Goal: Task Accomplishment & Management: Complete application form

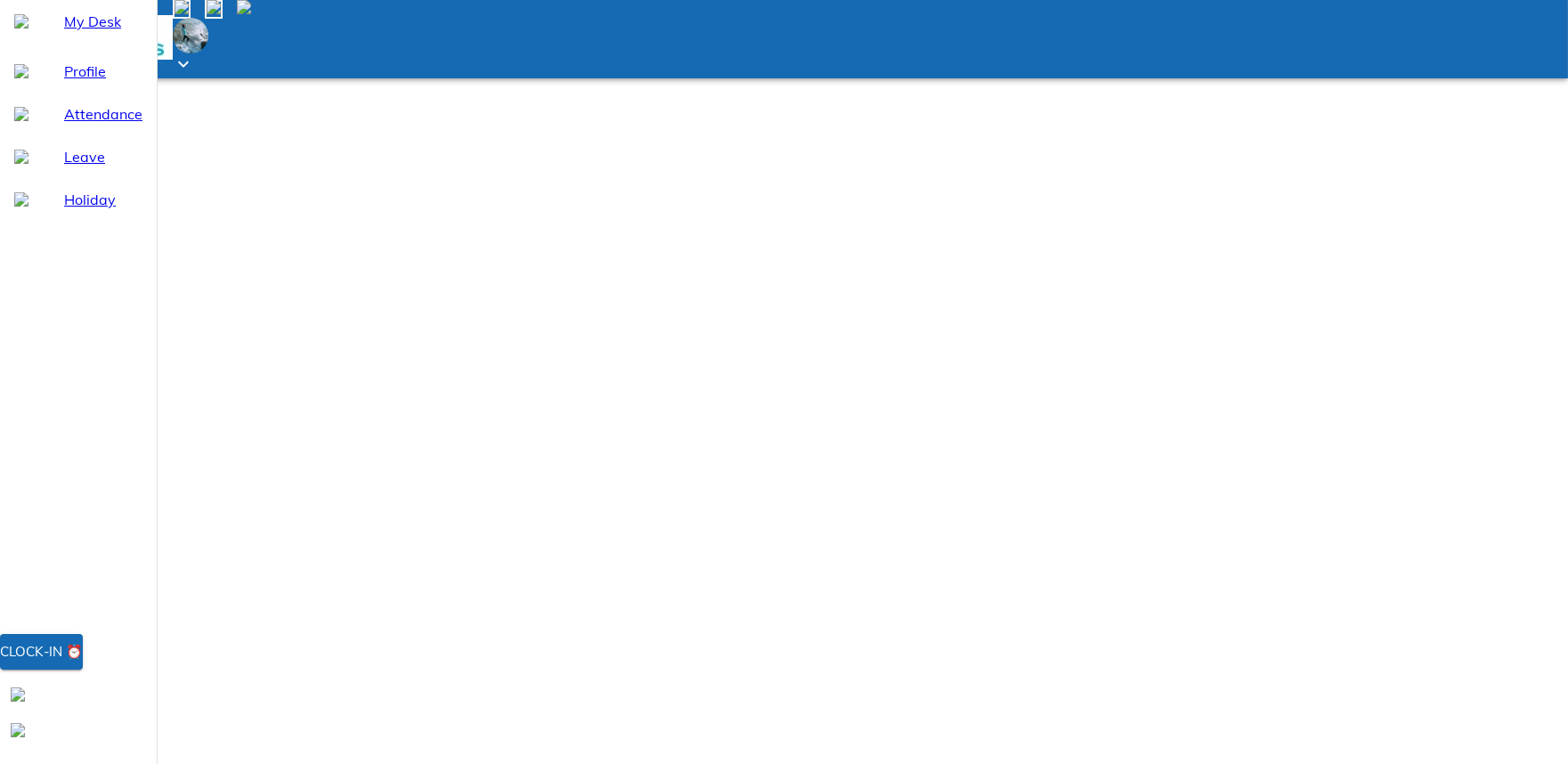
click at [83, 663] on div "Clock-in ⏰" at bounding box center [41, 652] width 83 height 23
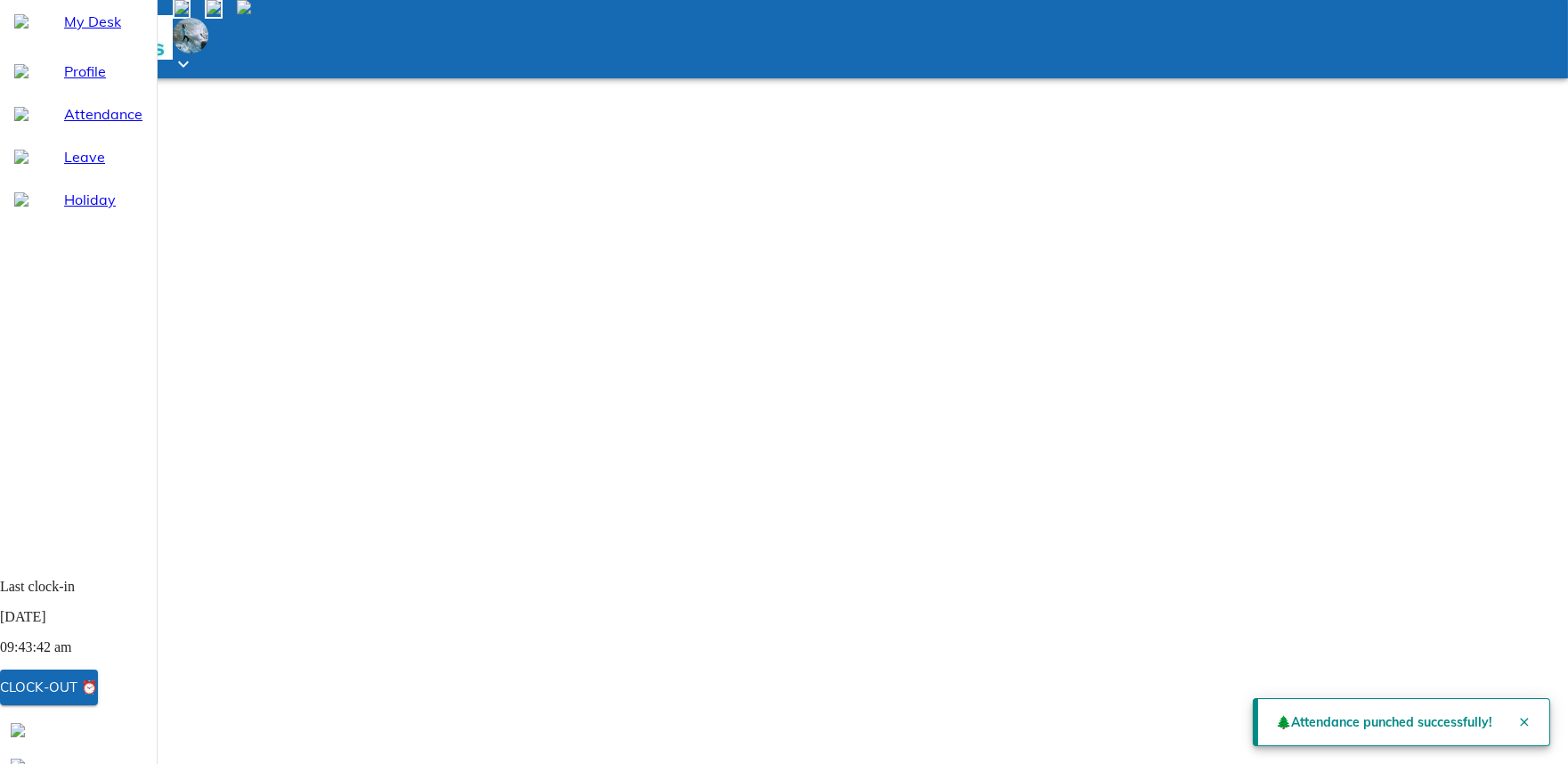
click at [78, 125] on span "Attendance" at bounding box center [103, 114] width 78 height 21
select select "8"
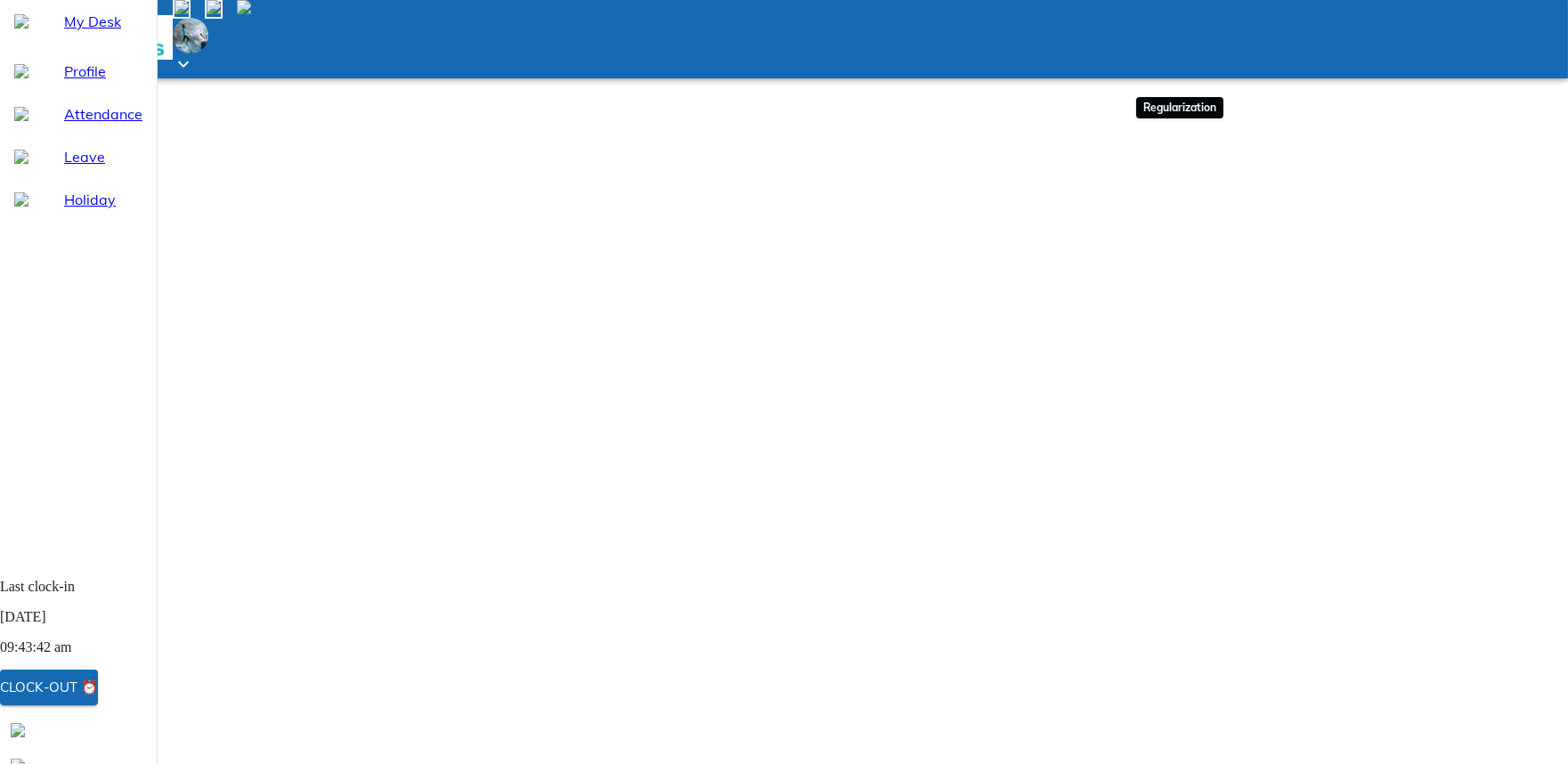
type input "[DATE]"
type input "26"
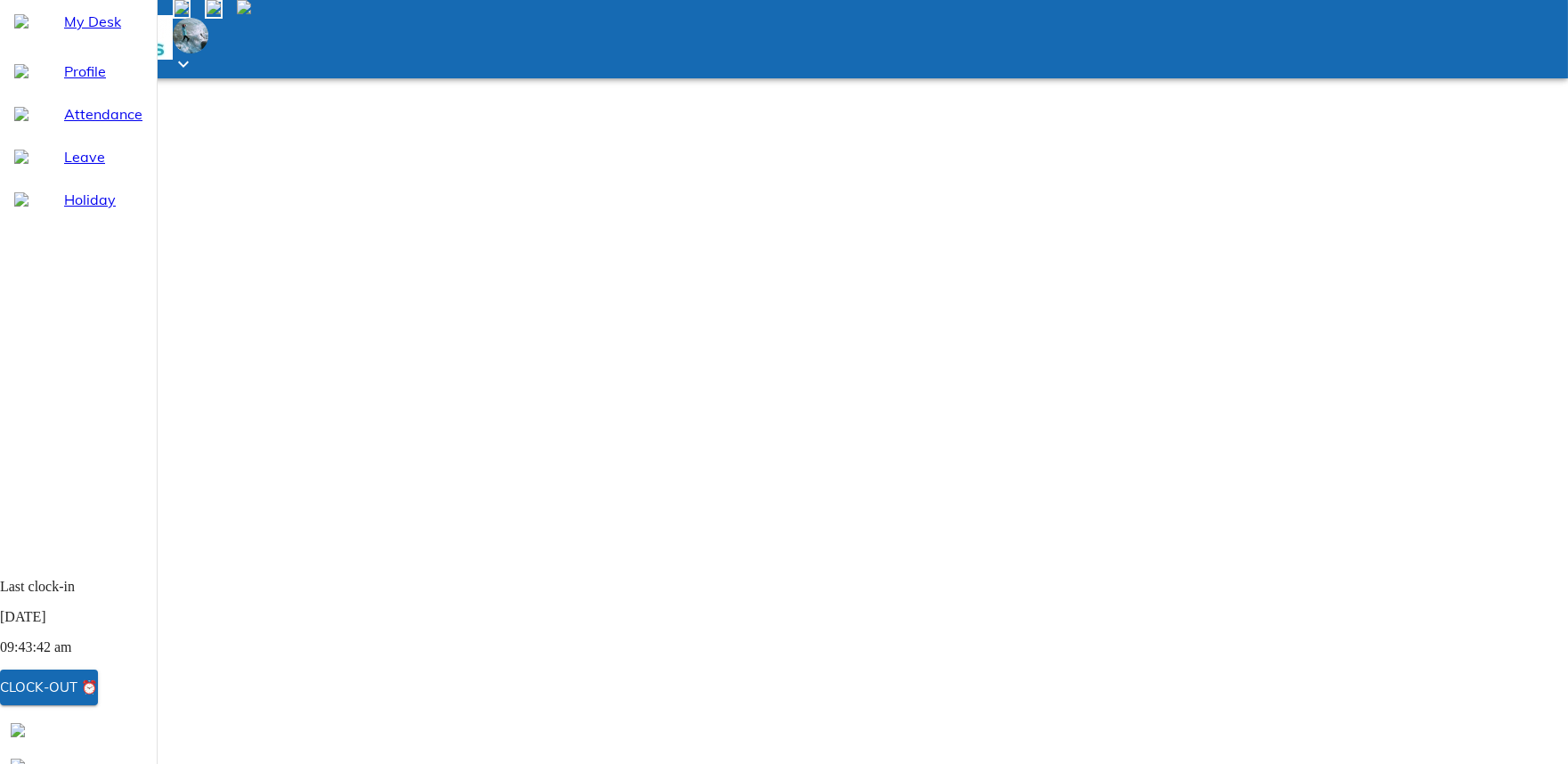
type input "8"
type input "2025"
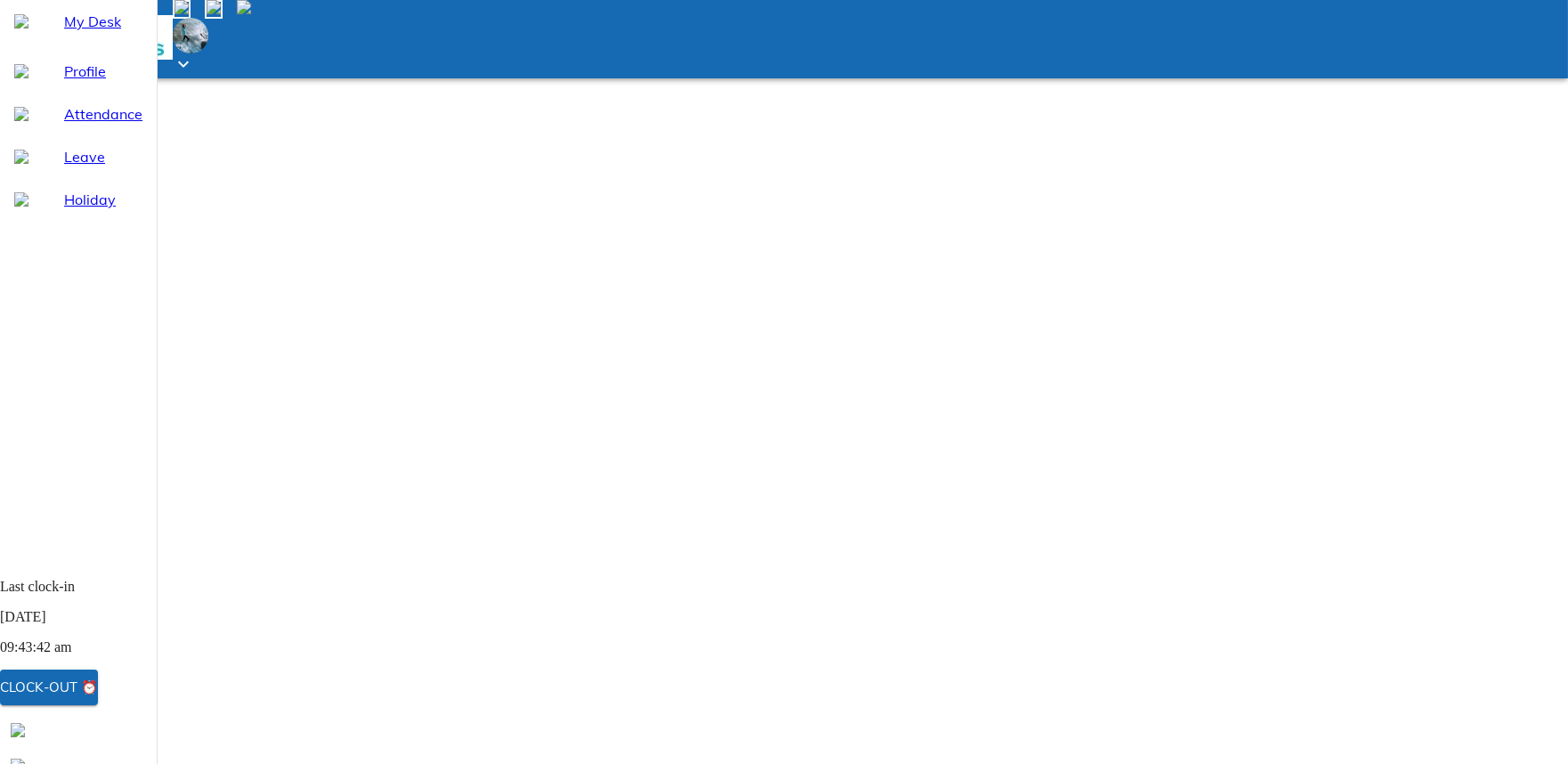
type textarea "x"
type textarea "N"
type textarea "x"
type textarea "Ne"
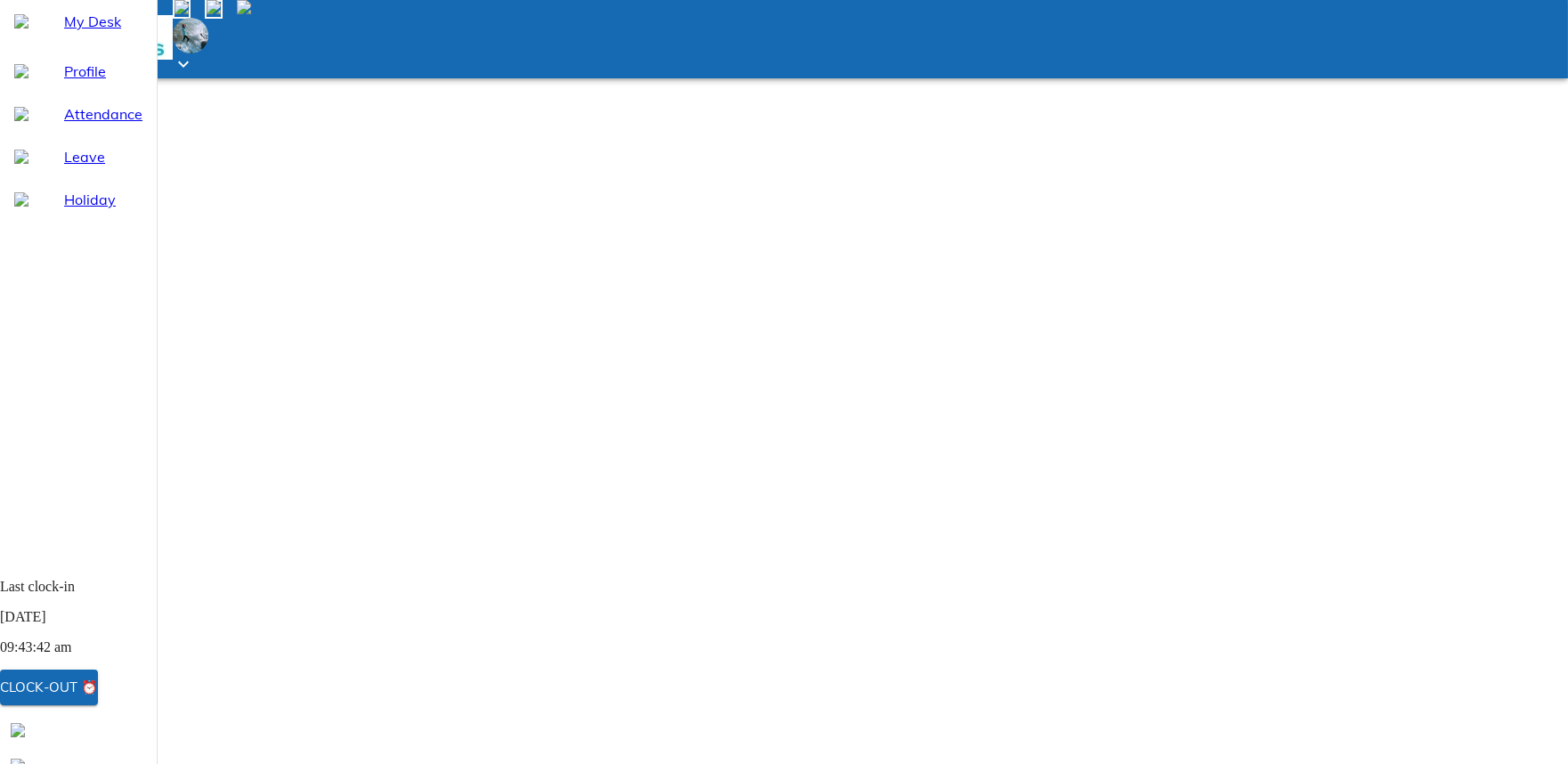
type textarea "x"
type textarea "Net"
type textarea "x"
type textarea "Netw"
type textarea "x"
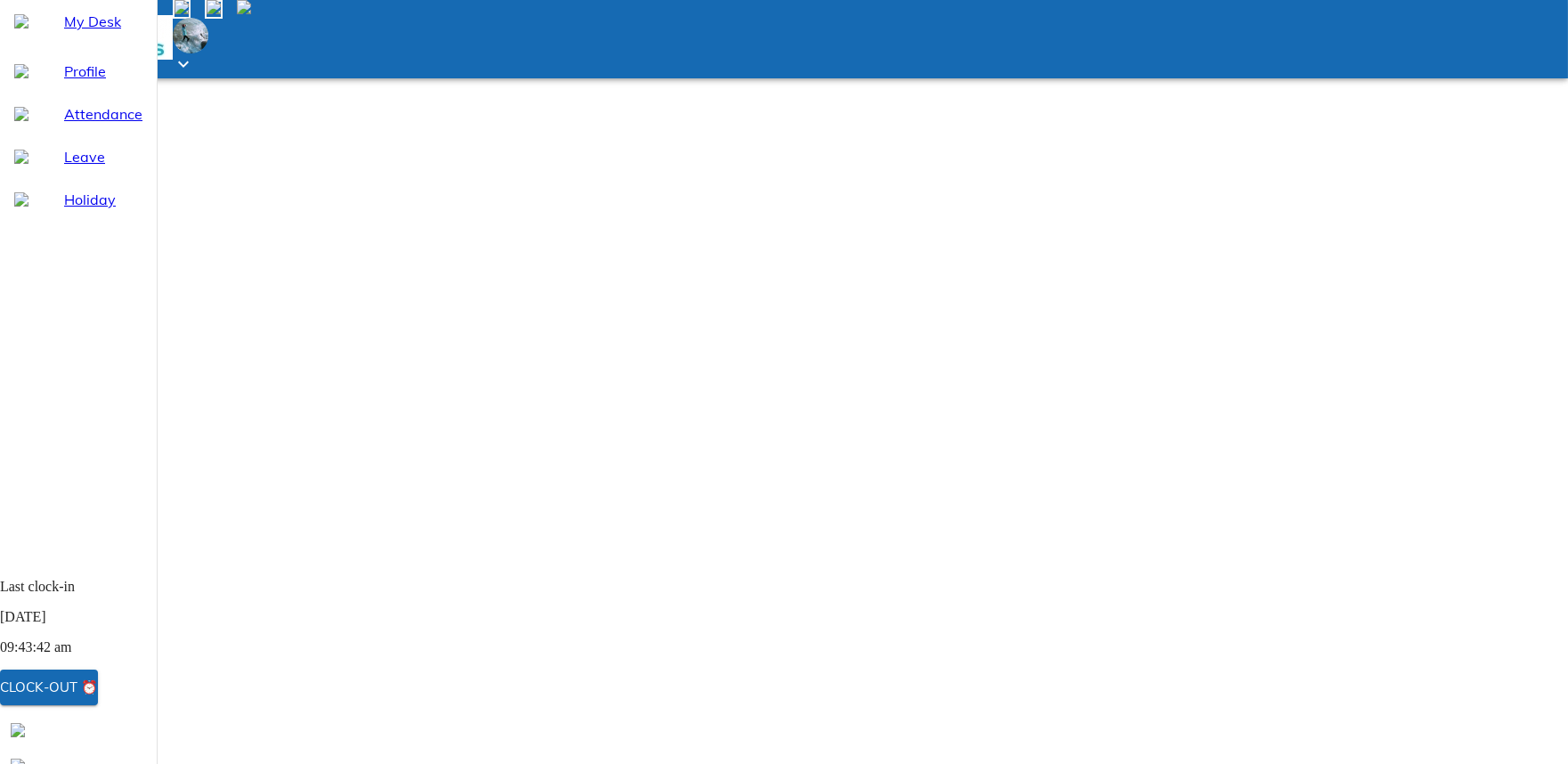
type textarea "Netwo"
type textarea "x"
type textarea "Networ"
type textarea "x"
type textarea "Network"
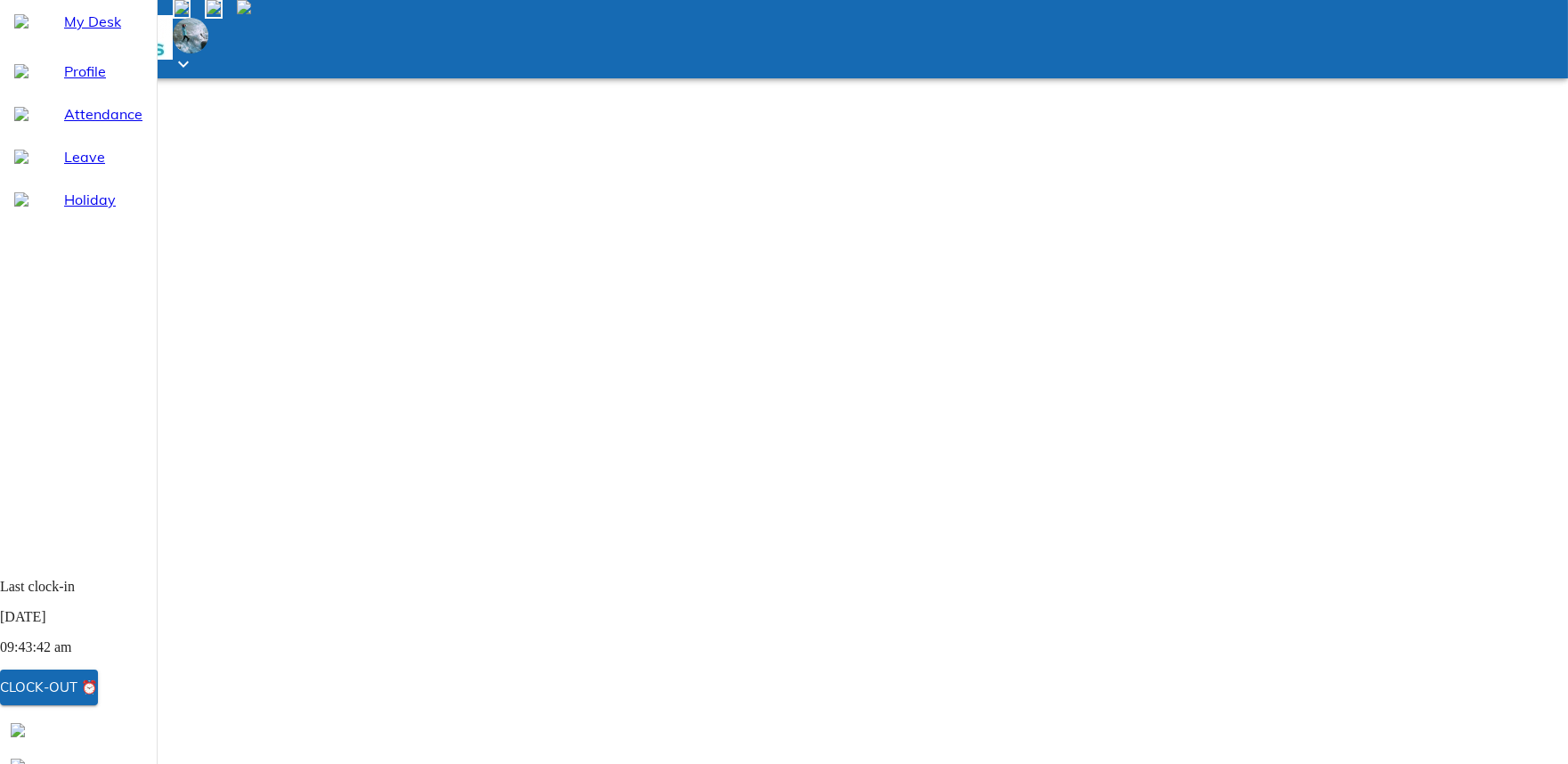
type textarea "x"
type textarea "Network"
type textarea "x"
type textarea "Network i"
type textarea "x"
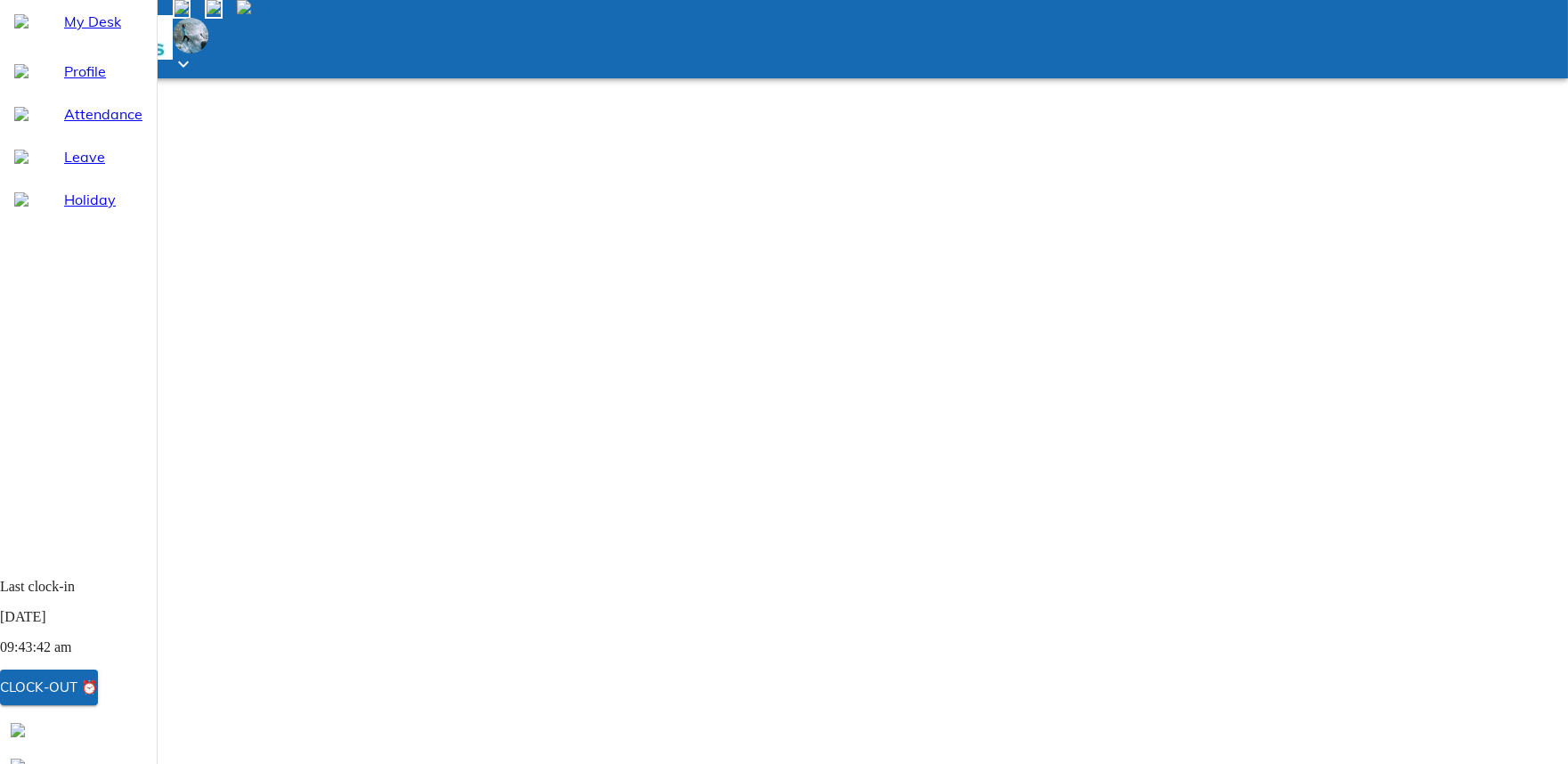
type textarea "Network is"
type textarea "x"
type textarea "Network iss"
type textarea "x"
type textarea "Network issu"
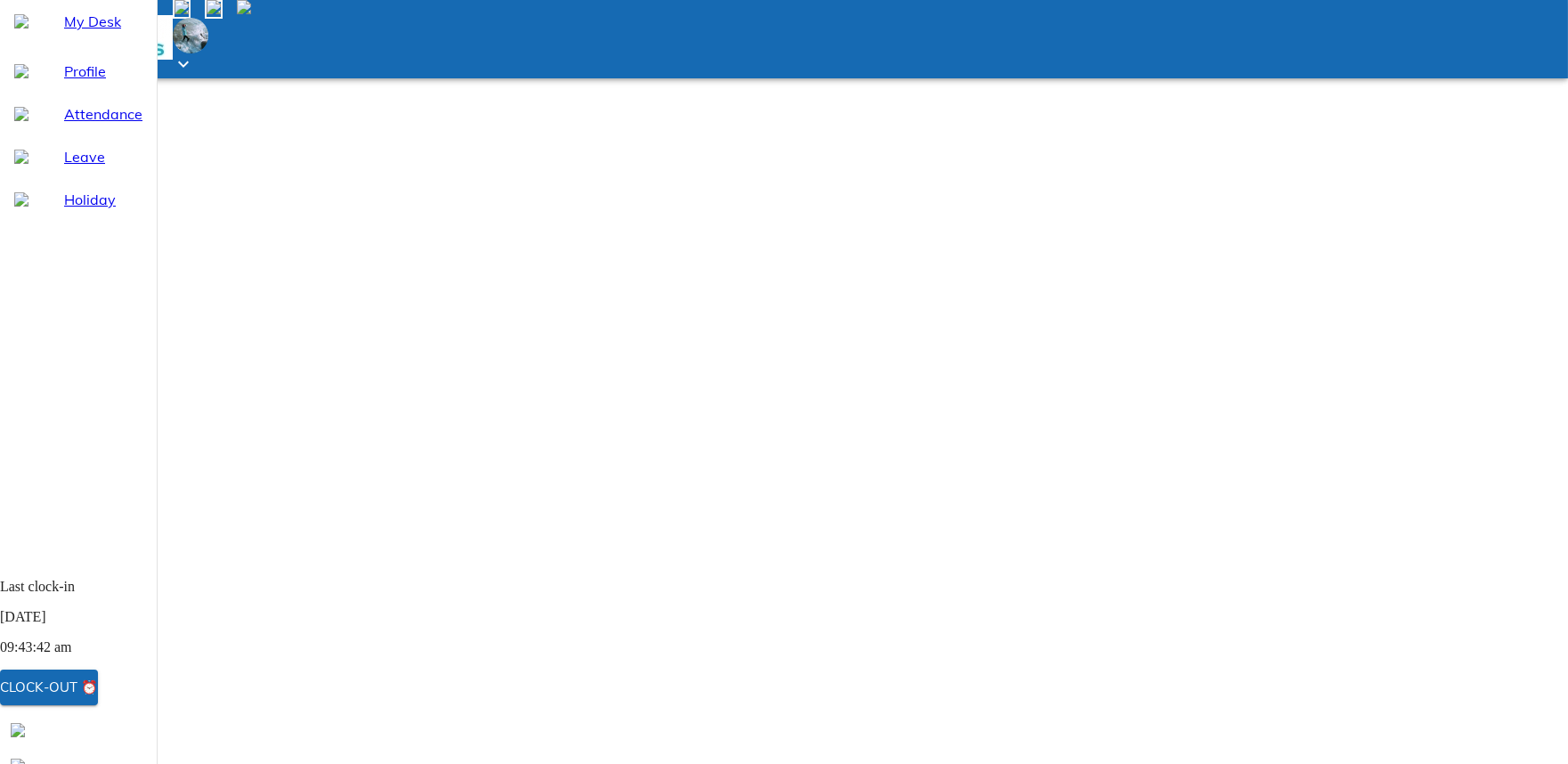
type textarea "x"
type textarea "Network issue"
type textarea "x"
type textarea "Network issue"
type textarea "x"
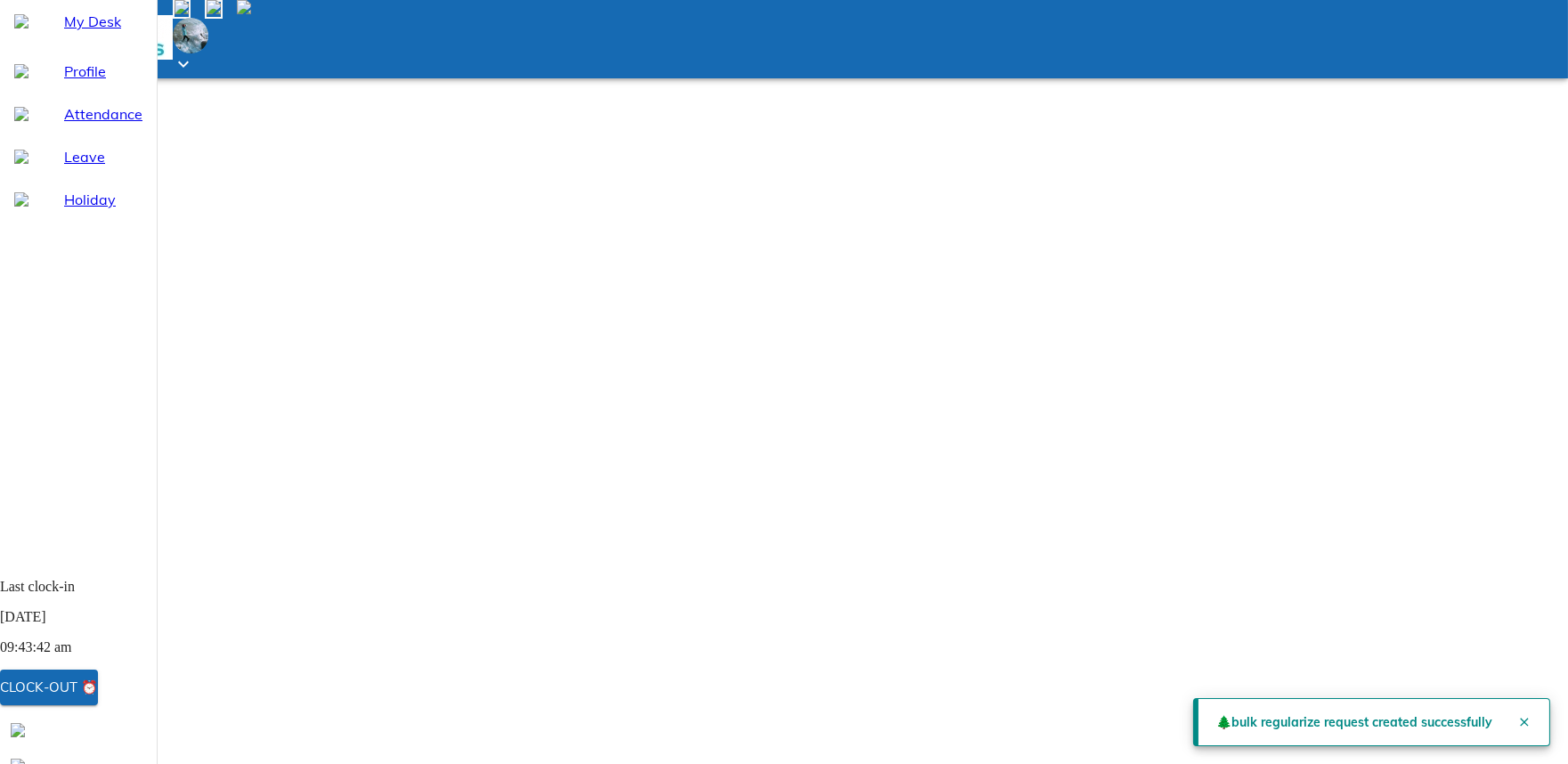
click at [71, 32] on span "My Desk" at bounding box center [103, 21] width 78 height 21
